Goal: Navigation & Orientation: Find specific page/section

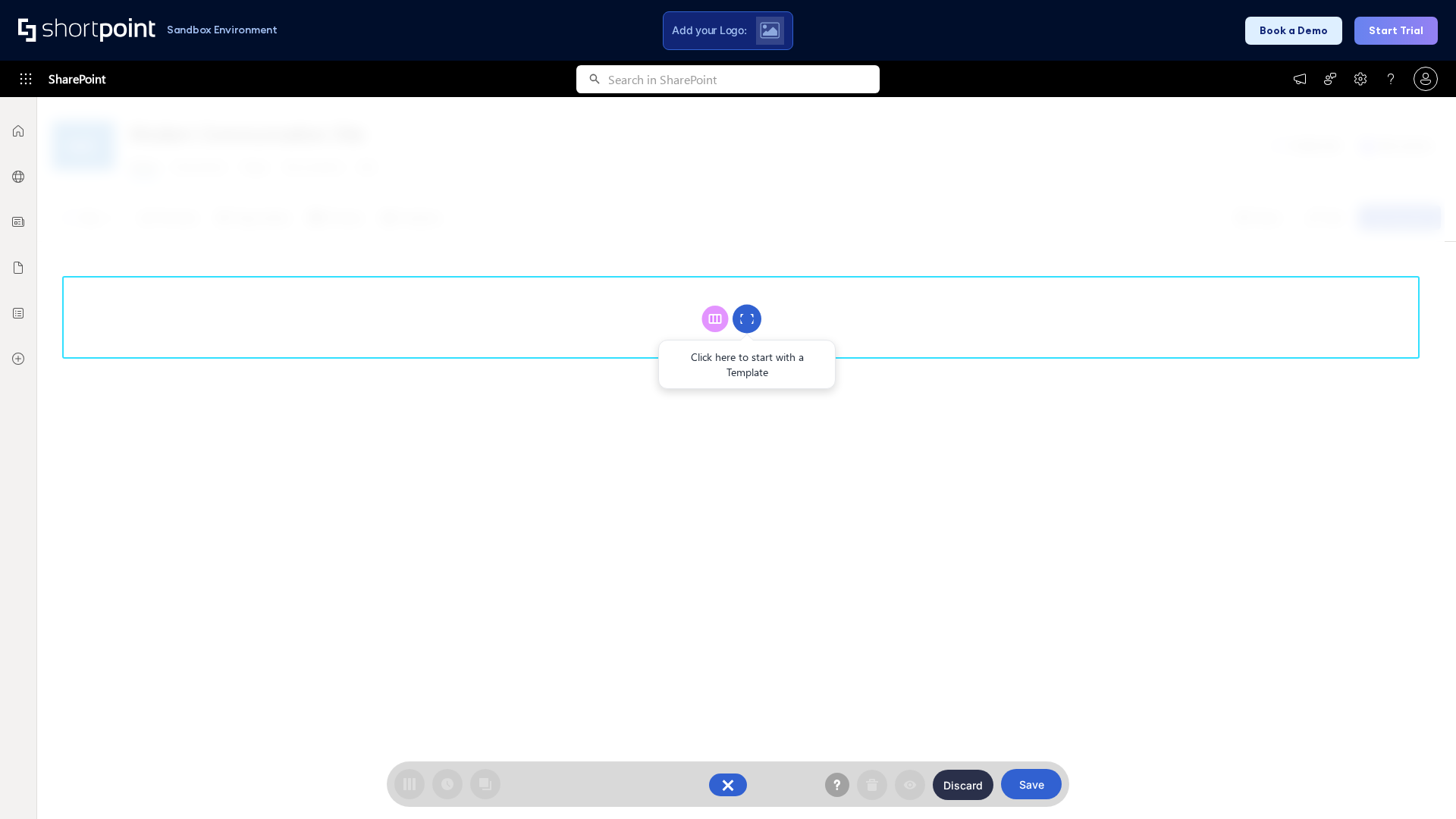
click at [747, 319] on circle at bounding box center [747, 319] width 29 height 29
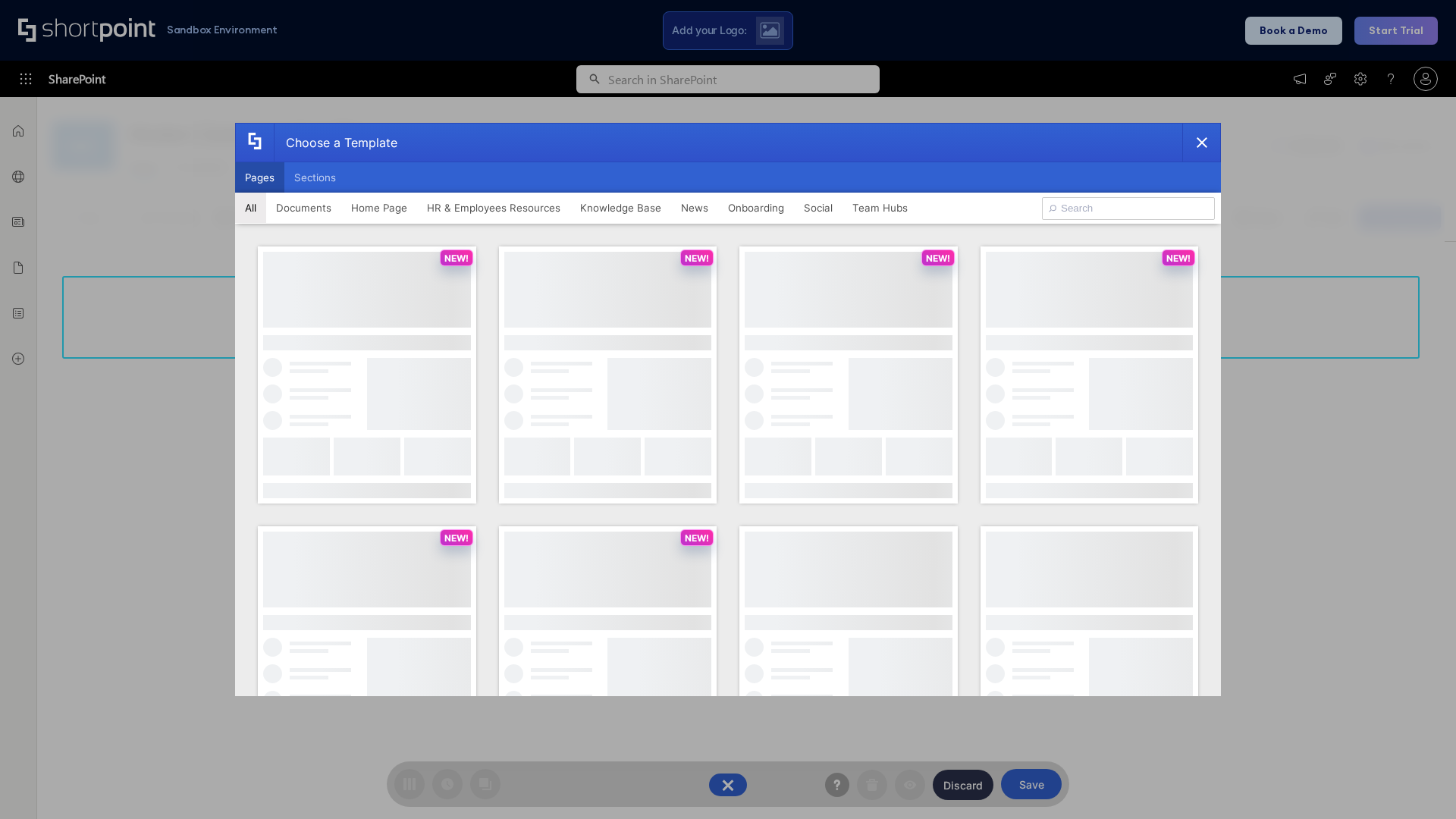
click at [260, 177] on button "Pages" at bounding box center [260, 177] width 49 height 30
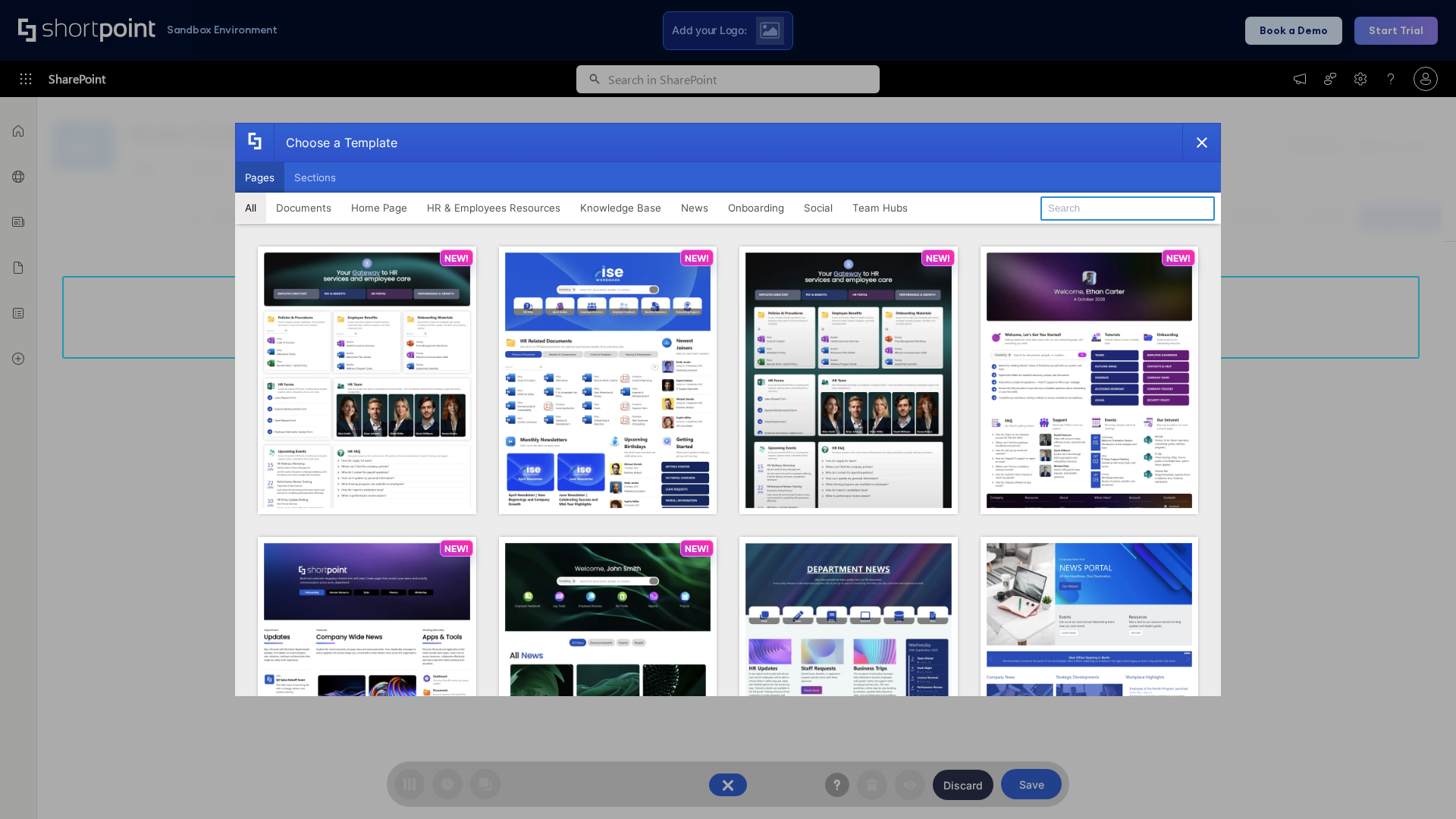
type input "Documents 2"
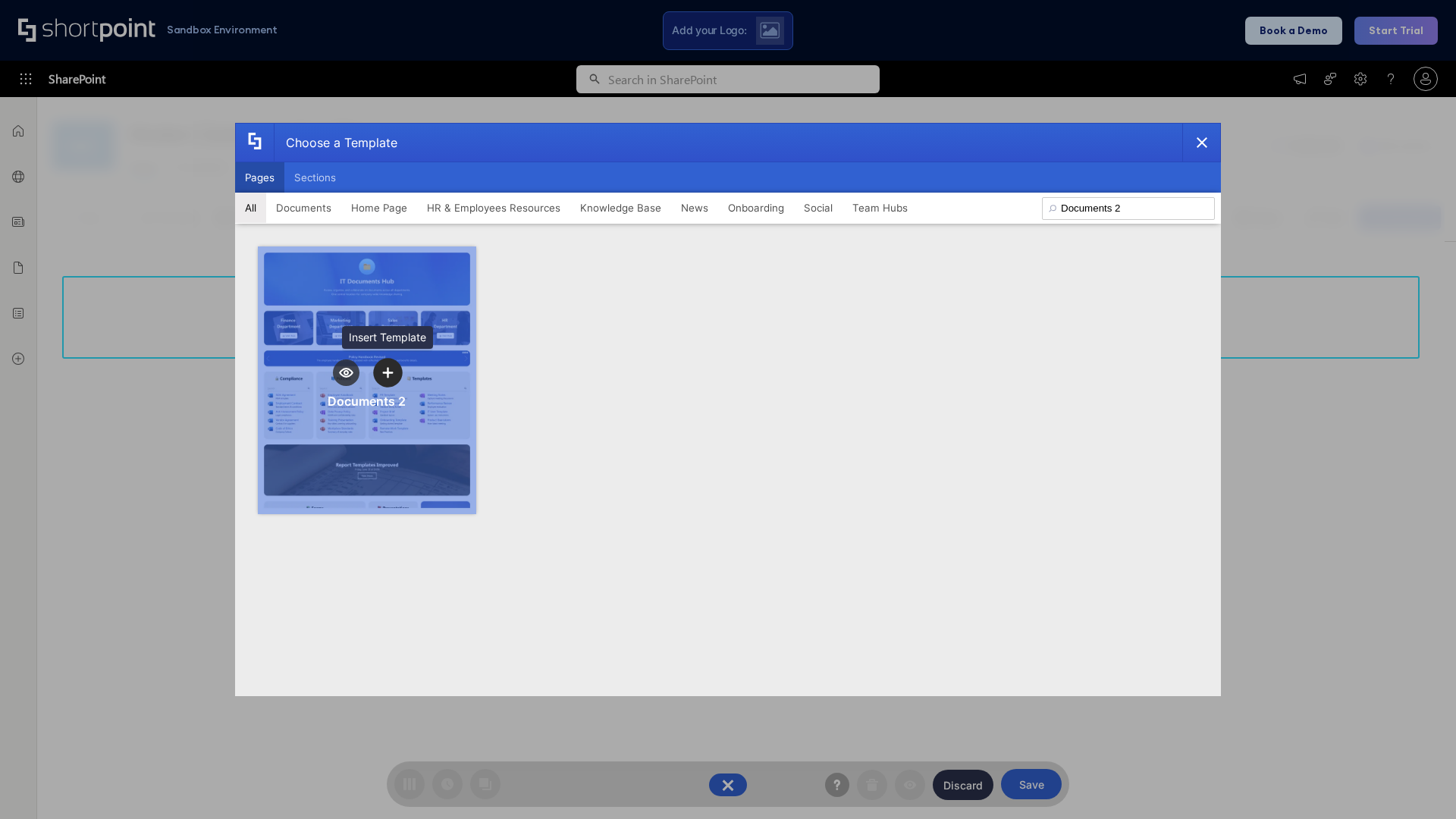
click at [387, 372] on icon "template selector" at bounding box center [387, 372] width 11 height 11
